Goal: Information Seeking & Learning: Learn about a topic

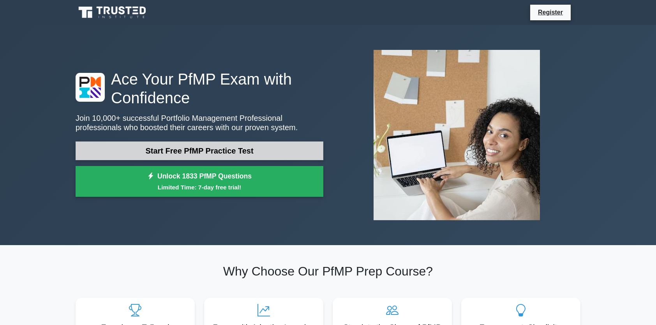
click at [275, 147] on link "Start Free PfMP Practice Test" at bounding box center [200, 151] width 248 height 19
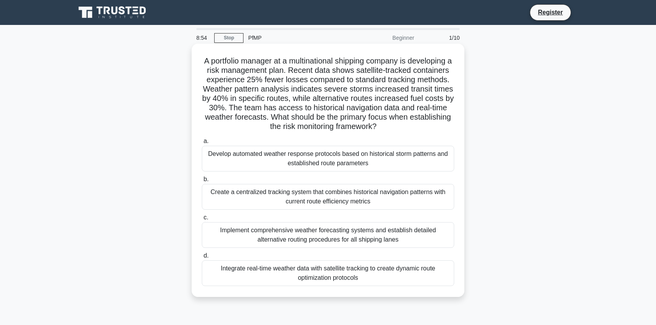
click at [284, 159] on div "Develop automated weather response protocols based on historical storm patterns…" at bounding box center [328, 159] width 253 height 26
click at [202, 144] on input "a. Develop automated weather response protocols based on historical storm patte…" at bounding box center [202, 141] width 0 height 5
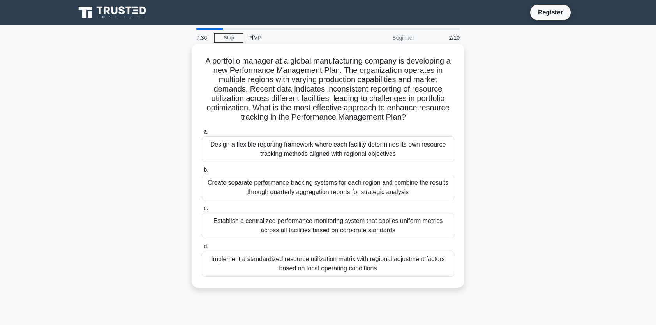
click at [301, 267] on div "Implement a standardized resource utilization matrix with regional adjustment f…" at bounding box center [328, 264] width 253 height 26
click at [202, 249] on input "d. Implement a standardized resource utilization matrix with regional adjustmen…" at bounding box center [202, 246] width 0 height 5
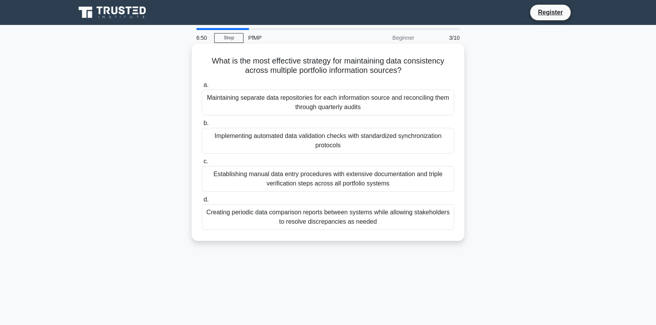
click at [351, 144] on div "Implementing automated data validation checks with standardized synchronization…" at bounding box center [328, 141] width 253 height 26
click at [202, 126] on input "b. Implementing automated data validation checks with standardized synchronizat…" at bounding box center [202, 123] width 0 height 5
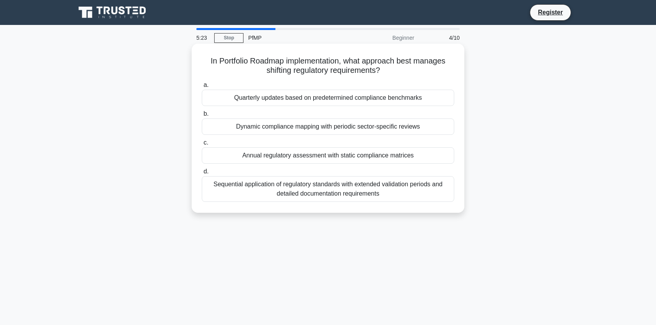
click at [359, 157] on div "Annual regulatory assessment with static compliance matrices" at bounding box center [328, 155] width 253 height 16
click at [202, 145] on input "c. Annual regulatory assessment with static compliance matrices" at bounding box center [202, 142] width 0 height 5
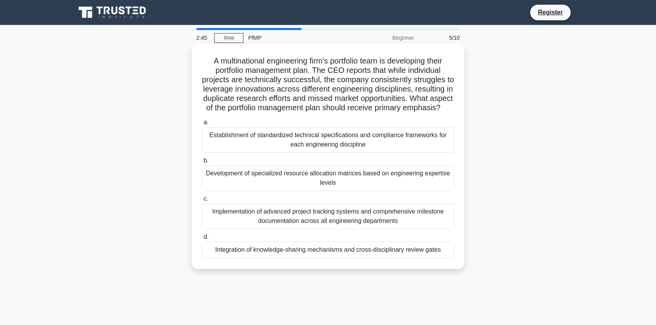
click at [341, 257] on div "Integration of knowledge-sharing mechanisms and cross-disciplinary review gates" at bounding box center [328, 250] width 253 height 16
click at [202, 240] on input "d. Integration of knowledge-sharing mechanisms and cross-disciplinary review ga…" at bounding box center [202, 237] width 0 height 5
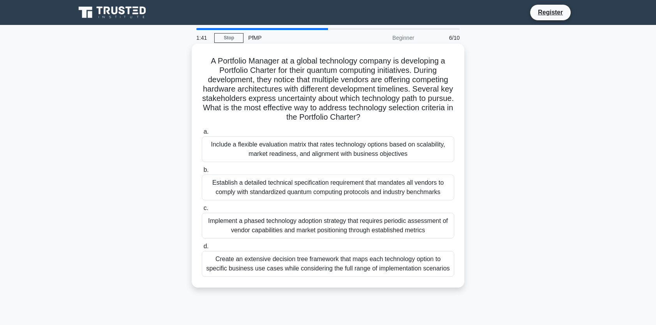
click at [332, 230] on div "Implement a phased technology adoption strategy that requires periodic assessme…" at bounding box center [328, 226] width 253 height 26
click at [202, 211] on input "c. Implement a phased technology adoption strategy that requires periodic asses…" at bounding box center [202, 208] width 0 height 5
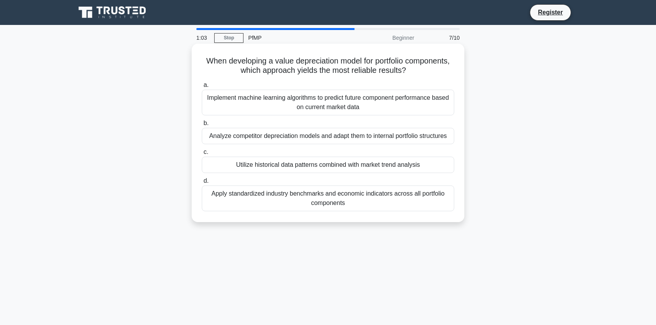
click at [331, 202] on div "Apply standardized industry benchmarks and economic indicators across all portf…" at bounding box center [328, 199] width 253 height 26
click at [202, 184] on input "d. Apply standardized industry benchmarks and economic indicators across all po…" at bounding box center [202, 181] width 0 height 5
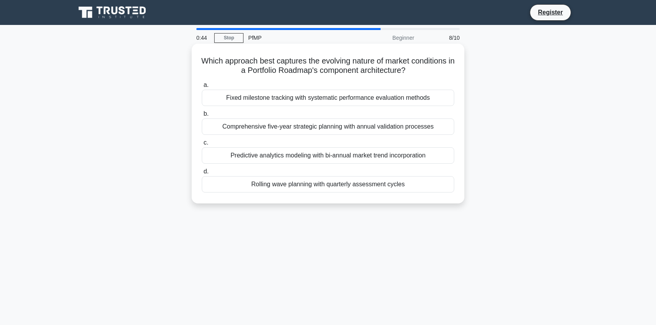
click at [331, 187] on div "Rolling wave planning with quarterly assessment cycles" at bounding box center [328, 184] width 253 height 16
click at [202, 174] on input "d. Rolling wave planning with quarterly assessment cycles" at bounding box center [202, 171] width 0 height 5
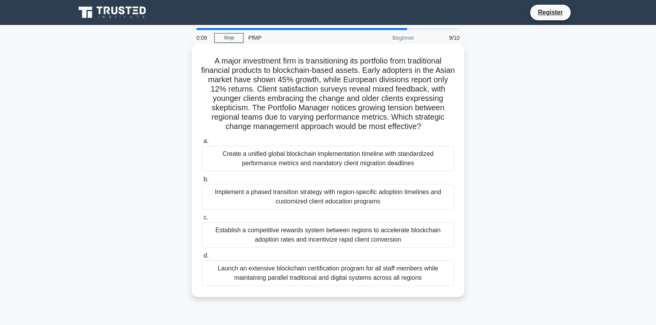
click at [343, 278] on div "Launch an extensive blockchain certification program for all staff members whil…" at bounding box center [328, 273] width 253 height 26
click at [202, 258] on input "d. Launch an extensive blockchain certification program for all staff members w…" at bounding box center [202, 255] width 0 height 5
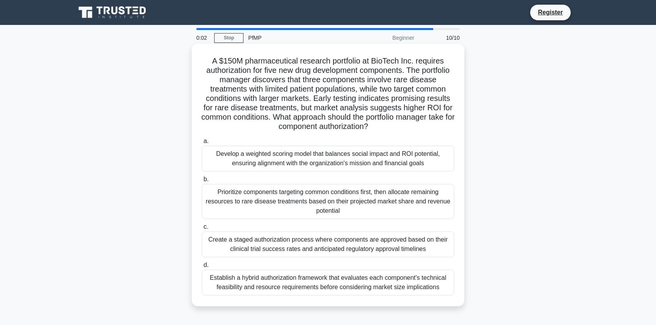
click at [327, 202] on div "Prioritize components targeting common conditions first, then allocate remainin…" at bounding box center [328, 201] width 253 height 35
click at [202, 182] on input "b. Prioritize components targeting common conditions first, then allocate remai…" at bounding box center [202, 179] width 0 height 5
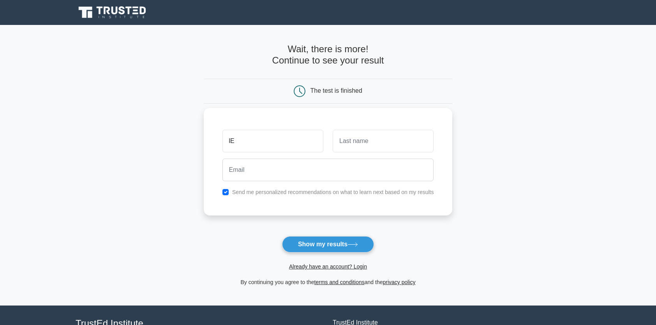
type input "l"
type input "Lee"
type input "Siew Chun"
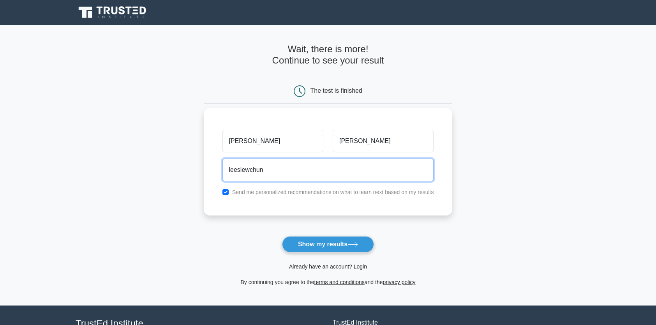
type input "leesiewchun@gmail.com"
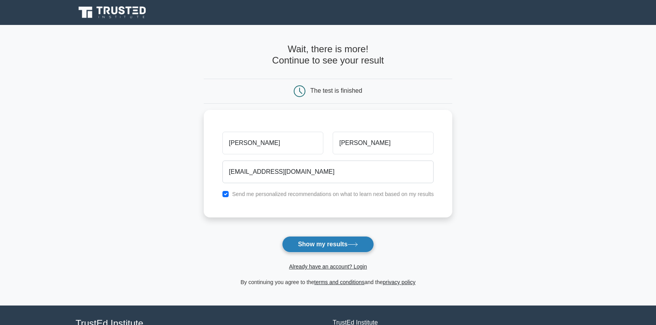
click at [338, 242] on button "Show my results" at bounding box center [328, 244] width 92 height 16
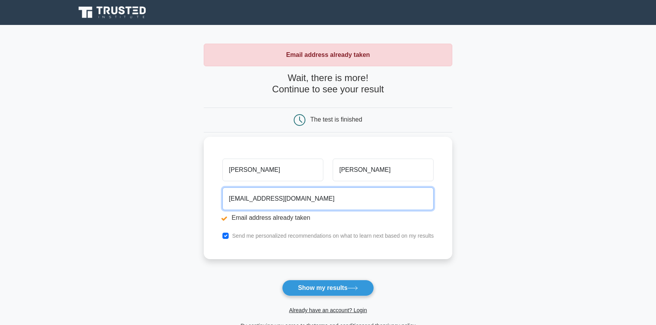
click at [305, 197] on input "leesiewchun@gmail.com" at bounding box center [329, 199] width 212 height 23
drag, startPoint x: 330, startPoint y: 200, endPoint x: 226, endPoint y: 200, distance: 103.7
click at [226, 200] on input "leesiewchun@gmail.com" at bounding box center [329, 199] width 212 height 23
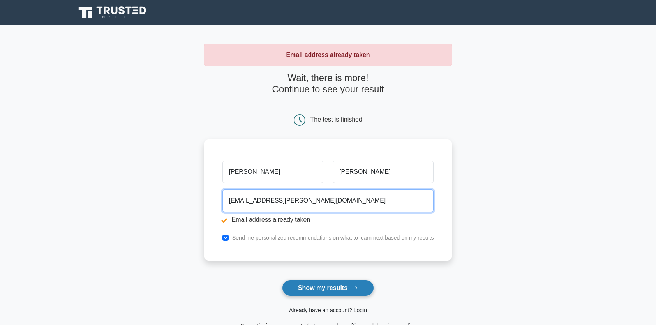
type input "siewchun.lee@ten.com"
click at [324, 288] on button "Show my results" at bounding box center [328, 288] width 92 height 16
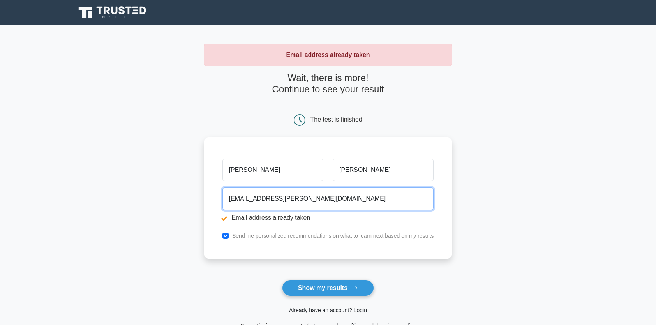
drag, startPoint x: 318, startPoint y: 194, endPoint x: 204, endPoint y: 188, distance: 114.4
click at [204, 188] on div "[PERSON_NAME] [PERSON_NAME] [EMAIL_ADDRESS][PERSON_NAME][DOMAIN_NAME] Email add…" at bounding box center [328, 198] width 249 height 122
type input "[EMAIL_ADDRESS][DOMAIN_NAME]"
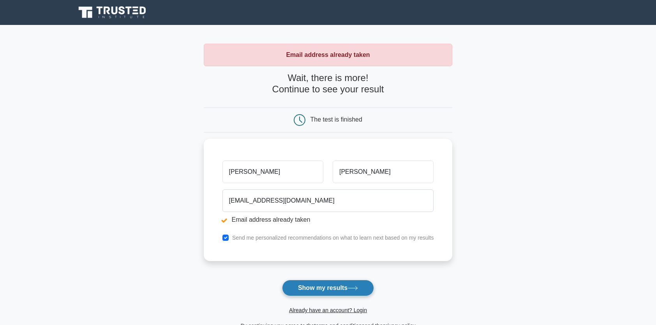
click at [306, 287] on button "Show my results" at bounding box center [328, 288] width 92 height 16
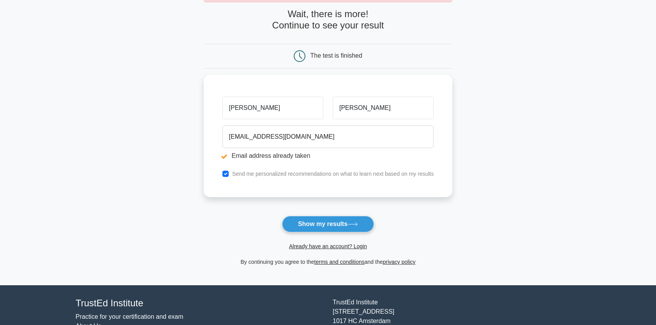
scroll to position [78, 0]
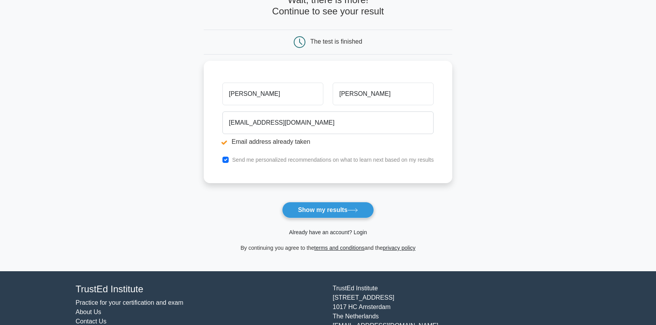
click at [327, 229] on link "Already have an account? Login" at bounding box center [328, 232] width 78 height 6
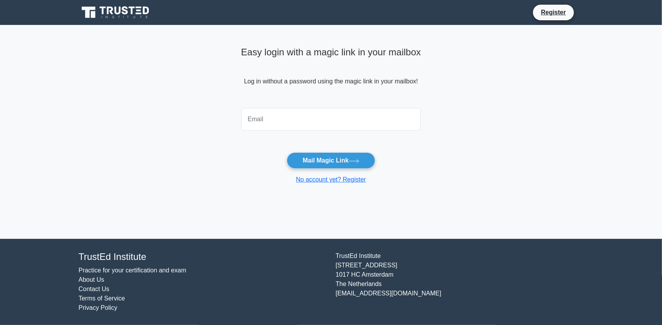
type input "k"
type input "leesiewchun@gmail.com"
click at [338, 160] on button "Mail Magic Link" at bounding box center [331, 160] width 88 height 16
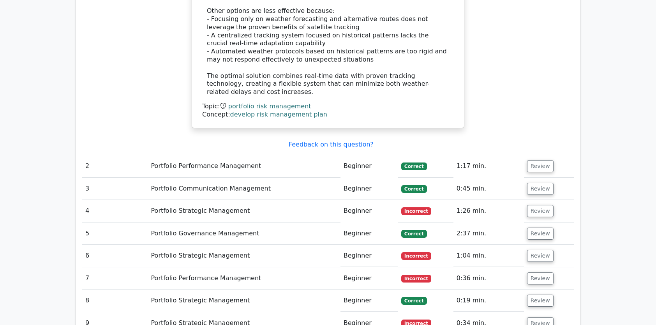
scroll to position [1092, 0]
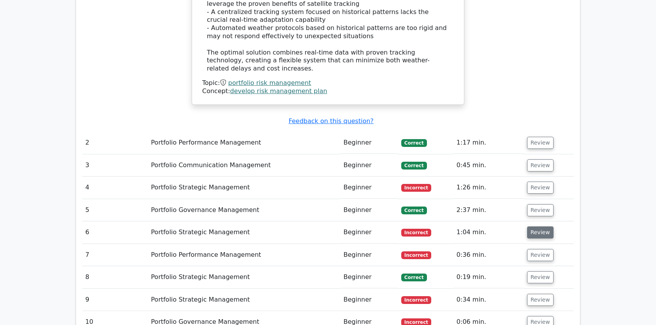
click at [538, 226] on button "Review" at bounding box center [540, 232] width 27 height 12
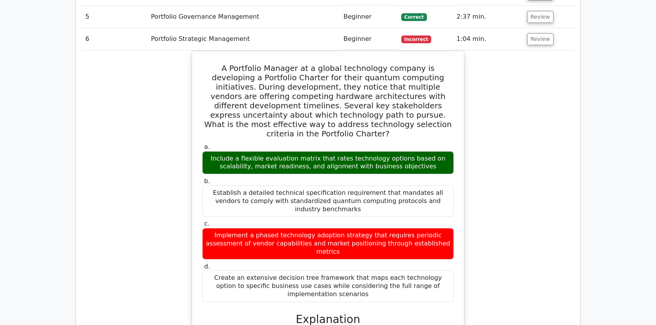
scroll to position [1286, 0]
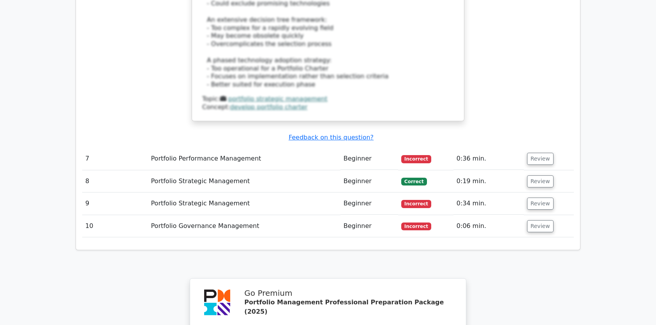
scroll to position [1793, 0]
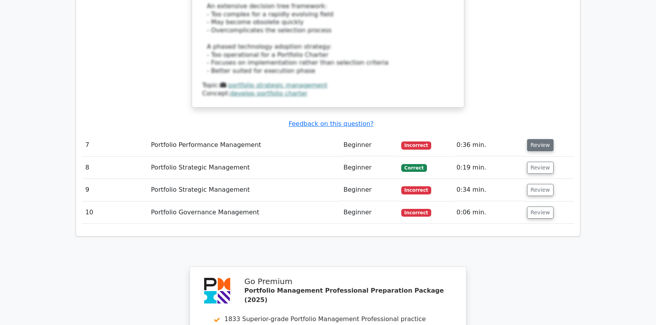
click at [532, 139] on button "Review" at bounding box center [540, 145] width 27 height 12
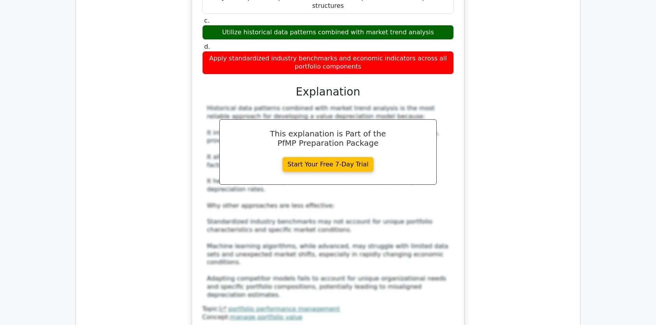
scroll to position [2105, 0]
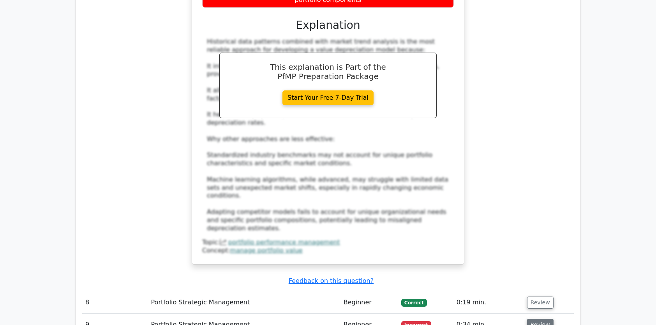
click at [535, 319] on button "Review" at bounding box center [540, 325] width 27 height 12
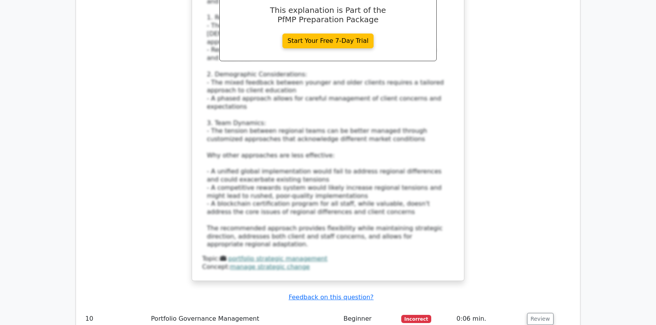
scroll to position [2846, 0]
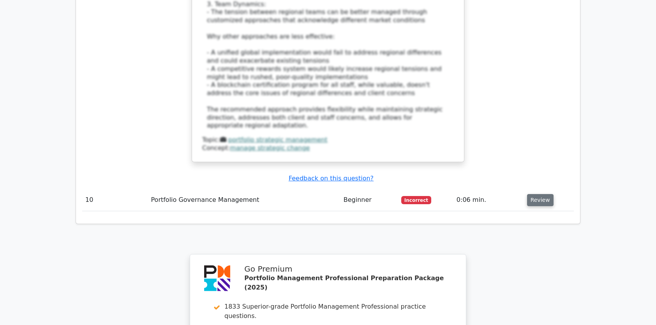
click at [539, 194] on button "Review" at bounding box center [540, 200] width 27 height 12
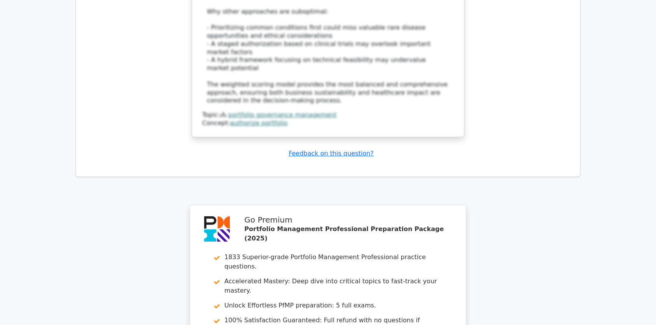
scroll to position [3506, 0]
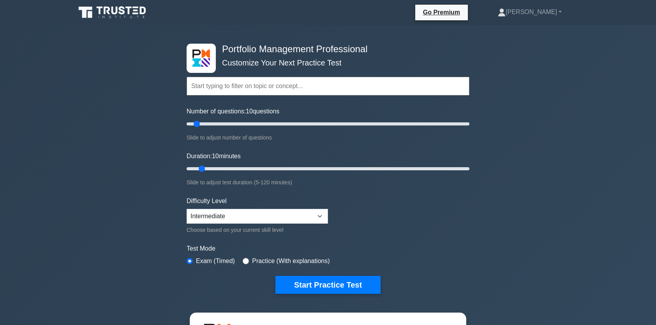
click at [457, 85] on input "text" at bounding box center [328, 86] width 283 height 19
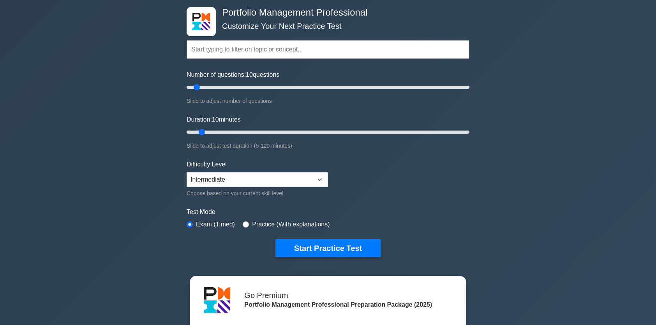
scroll to position [39, 0]
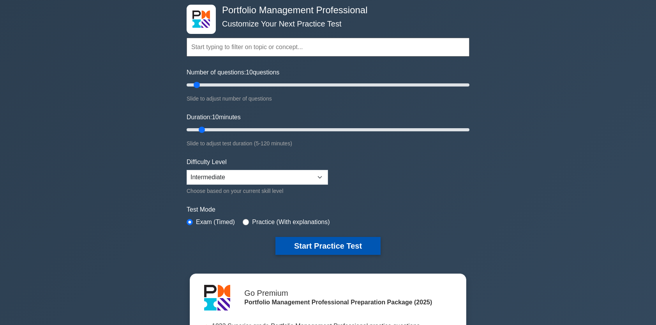
click at [333, 245] on button "Start Practice Test" at bounding box center [328, 246] width 105 height 18
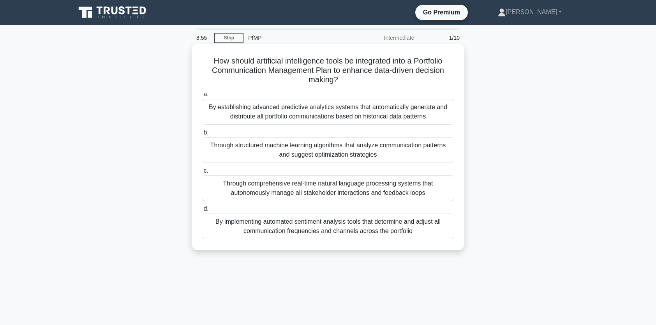
click at [366, 112] on div "By establishing advanced predictive analytics systems that automatically genera…" at bounding box center [328, 112] width 253 height 26
click at [202, 97] on input "a. By establishing advanced predictive analytics systems that automatically gen…" at bounding box center [202, 94] width 0 height 5
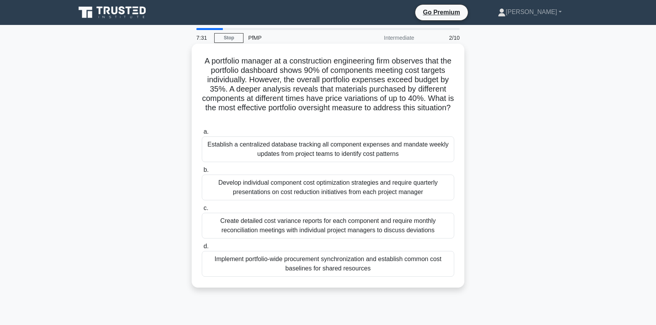
click at [386, 152] on div "Establish a centralized database tracking all component expenses and mandate we…" at bounding box center [328, 149] width 253 height 26
click at [202, 134] on input "a. Establish a centralized database tracking all component expenses and mandate…" at bounding box center [202, 131] width 0 height 5
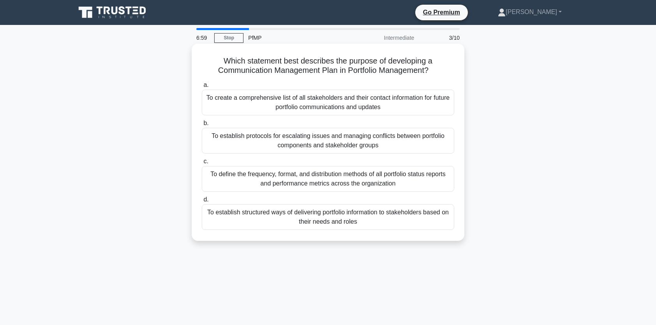
click at [355, 221] on div "To establish structured ways of delivering portfolio information to stakeholder…" at bounding box center [328, 217] width 253 height 26
click at [202, 202] on input "d. To establish structured ways of delivering portfolio information to stakehol…" at bounding box center [202, 199] width 0 height 5
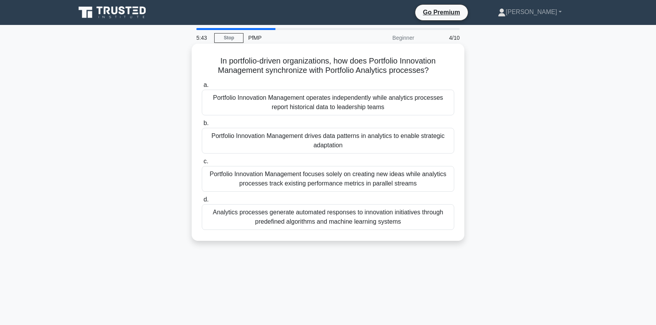
click at [336, 220] on div "Analytics processes generate automated responses to innovation initiatives thro…" at bounding box center [328, 217] width 253 height 26
click at [202, 202] on input "d. Analytics processes generate automated responses to innovation initiatives t…" at bounding box center [202, 199] width 0 height 5
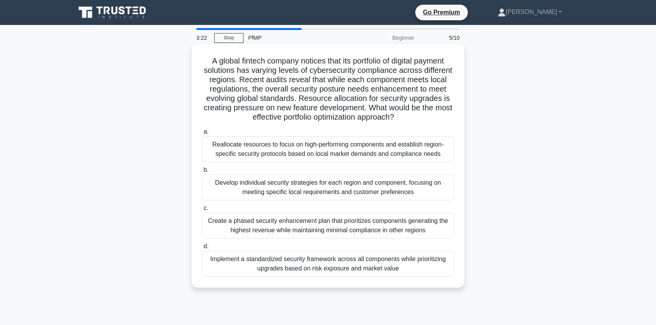
click at [306, 187] on div "Develop individual security strategies for each region and component, focusing …" at bounding box center [328, 188] width 253 height 26
click at [202, 173] on input "b. Develop individual security strategies for each region and component, focusi…" at bounding box center [202, 170] width 0 height 5
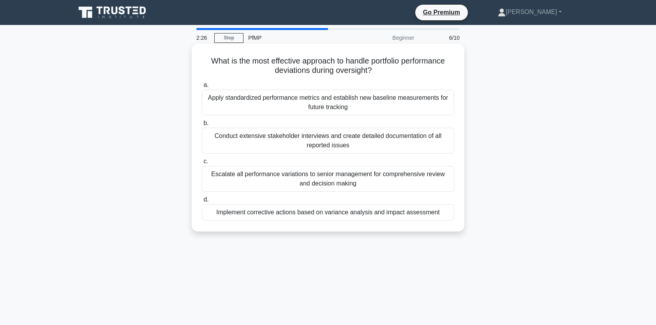
click at [310, 211] on div "Implement corrective actions based on variance analysis and impact assessment" at bounding box center [328, 212] width 253 height 16
click at [202, 202] on input "d. Implement corrective actions based on variance analysis and impact assessment" at bounding box center [202, 199] width 0 height 5
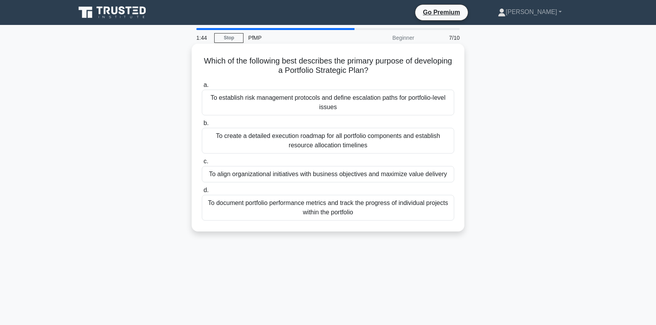
click at [335, 176] on div "To align organizational initiatives with business objectives and maximize value…" at bounding box center [328, 174] width 253 height 16
click at [202, 164] on input "c. To align organizational initiatives with business objectives and maximize va…" at bounding box center [202, 161] width 0 height 5
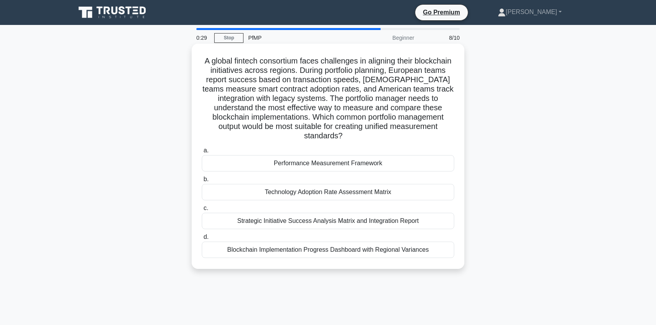
click at [312, 253] on div "Blockchain Implementation Progress Dashboard with Regional Variances" at bounding box center [328, 250] width 253 height 16
click at [202, 240] on input "d. Blockchain Implementation Progress Dashboard with Regional Variances" at bounding box center [202, 237] width 0 height 5
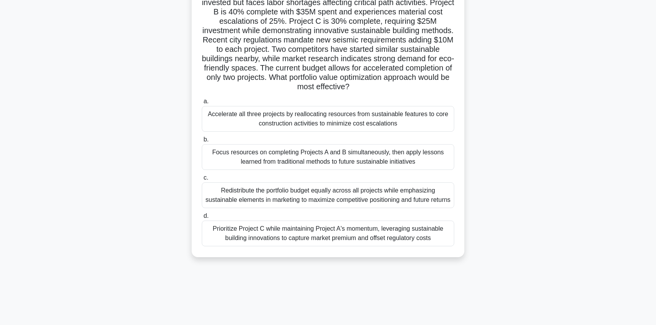
scroll to position [78, 0]
click at [336, 203] on div "Redistribute the portfolio budget equally across all projects while emphasizing…" at bounding box center [328, 195] width 253 height 26
click at [202, 180] on input "c. Redistribute the portfolio budget equally across all projects while emphasiz…" at bounding box center [202, 177] width 0 height 5
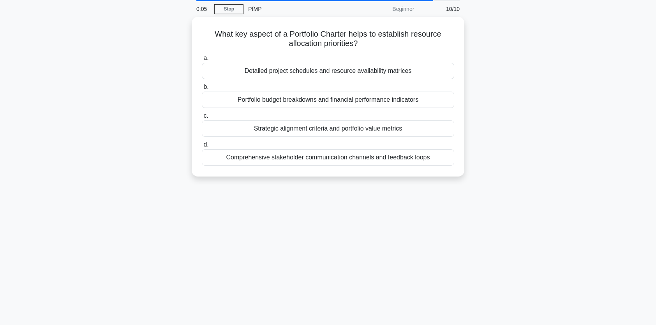
scroll to position [0, 0]
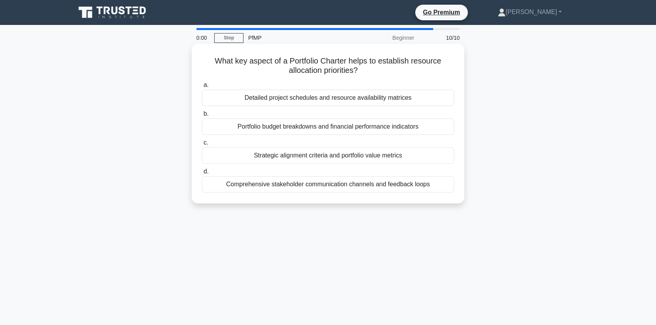
click at [334, 184] on div "Comprehensive stakeholder communication channels and feedback loops" at bounding box center [328, 184] width 253 height 16
click at [202, 174] on input "d. Comprehensive stakeholder communication channels and feedback loops" at bounding box center [202, 171] width 0 height 5
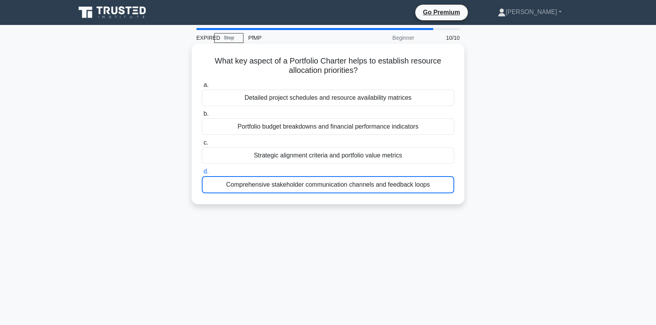
click at [334, 183] on div "Comprehensive stakeholder communication channels and feedback loops" at bounding box center [328, 184] width 253 height 17
click at [202, 174] on input "d. Comprehensive stakeholder communication channels and feedback loops" at bounding box center [202, 171] width 0 height 5
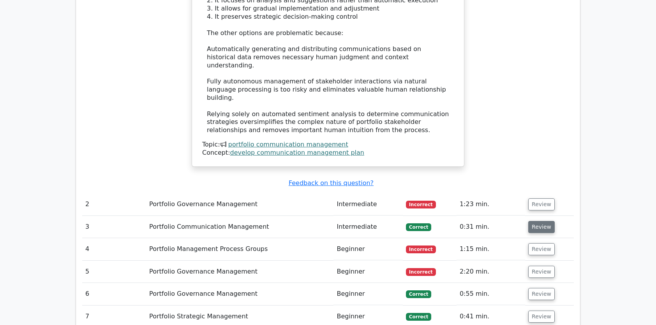
scroll to position [936, 0]
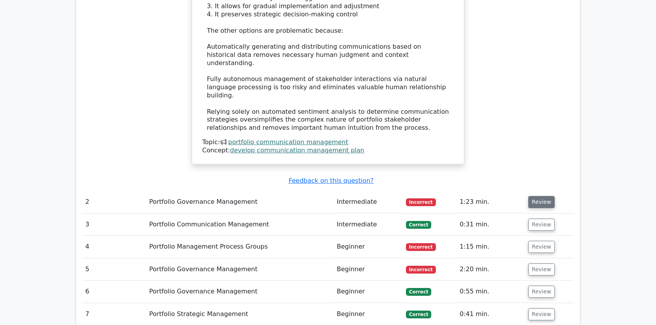
click at [544, 196] on button "Review" at bounding box center [542, 202] width 27 height 12
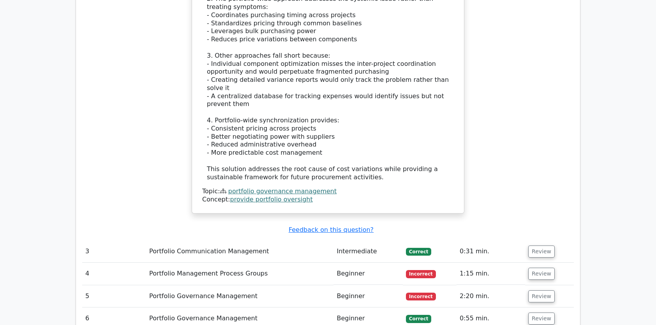
scroll to position [1481, 0]
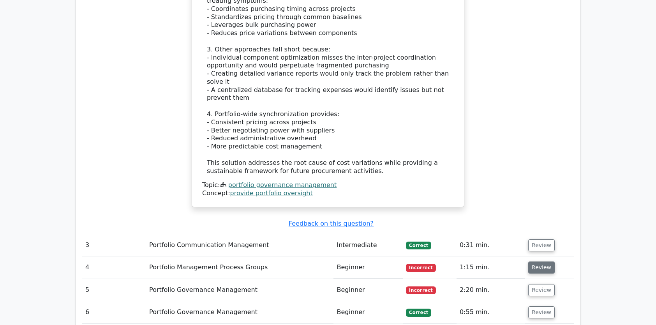
click at [541, 262] on button "Review" at bounding box center [542, 268] width 27 height 12
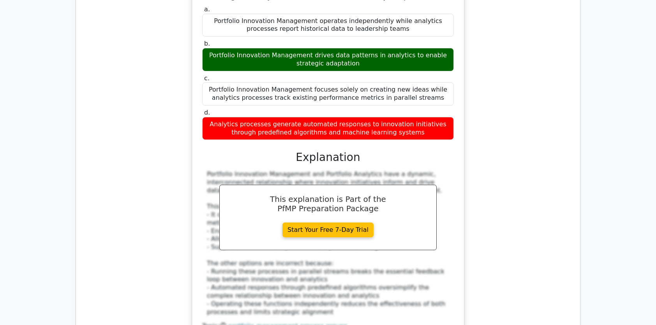
scroll to position [1910, 0]
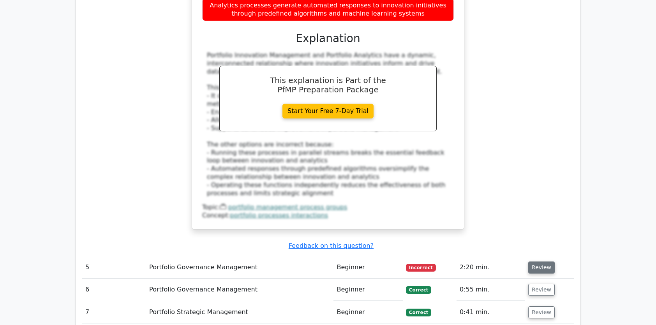
click at [545, 262] on button "Review" at bounding box center [542, 268] width 27 height 12
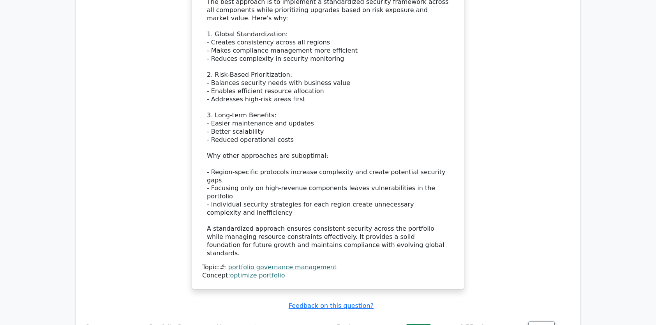
scroll to position [2495, 0]
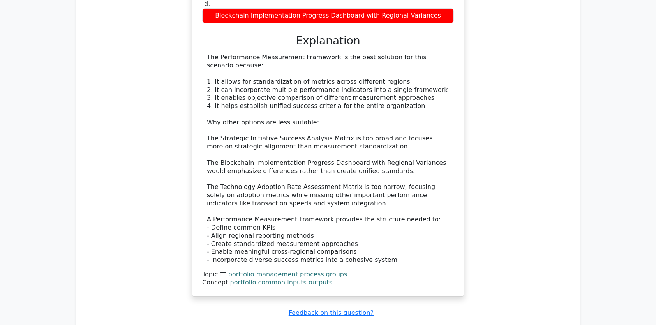
scroll to position [3041, 0]
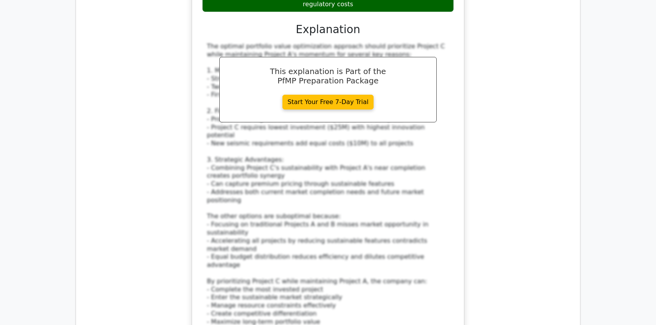
scroll to position [3664, 0]
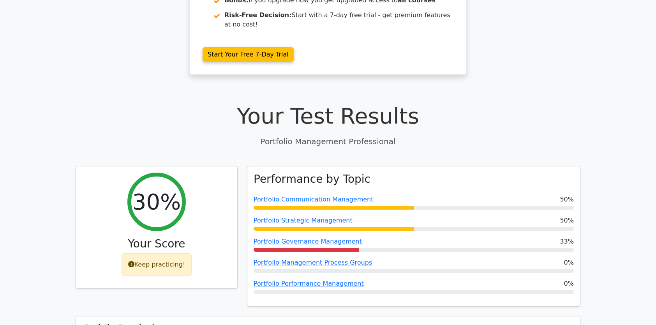
scroll to position [170, 0]
